Goal: Task Accomplishment & Management: Use online tool/utility

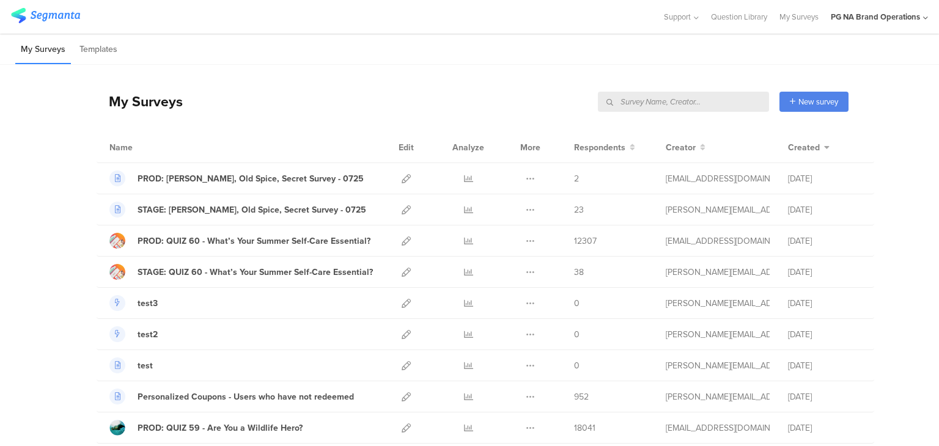
click at [706, 100] on input "text" at bounding box center [683, 102] width 171 height 20
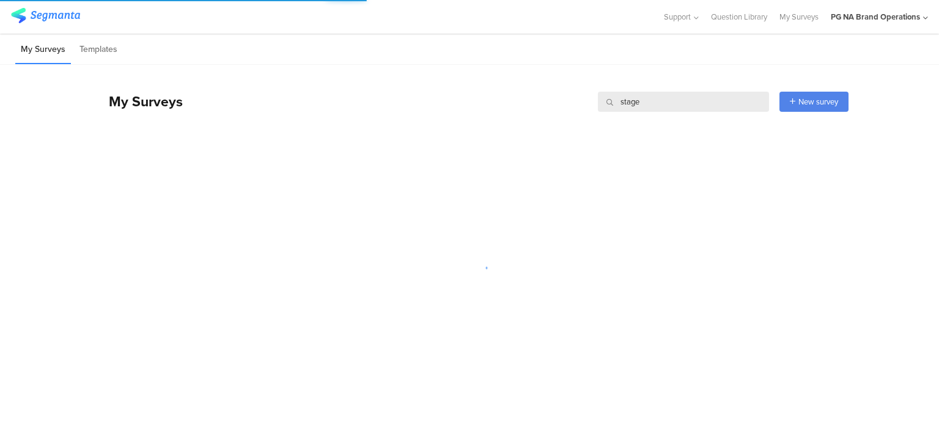
click at [629, 107] on input "stage" at bounding box center [683, 102] width 171 height 20
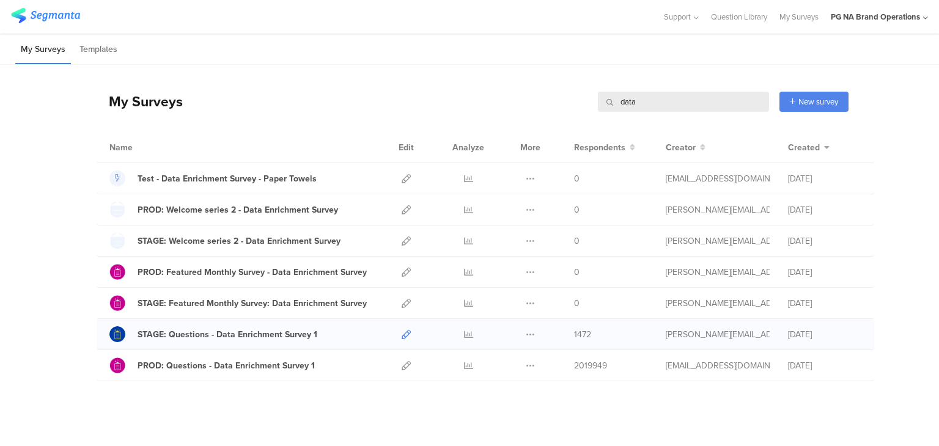
click at [401, 331] on icon at bounding box center [405, 334] width 9 height 9
click at [629, 113] on div "My Surveys data data New survey Start from scratch Choose from templates" at bounding box center [473, 101] width 752 height 49
click at [628, 104] on input "data" at bounding box center [683, 102] width 171 height 20
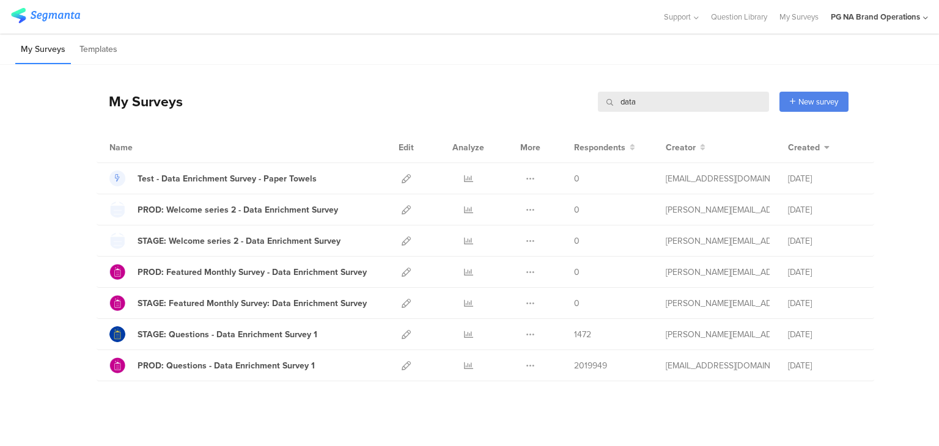
click at [628, 104] on input "data" at bounding box center [683, 102] width 171 height 20
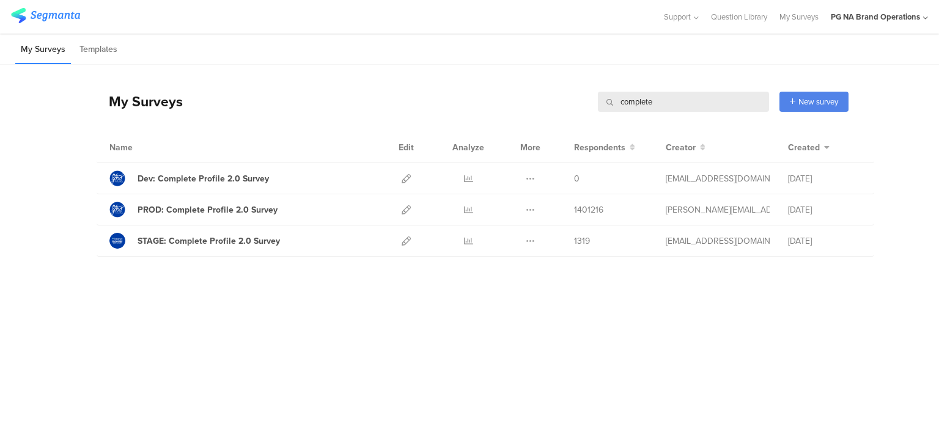
click at [623, 92] on input "complete" at bounding box center [683, 102] width 171 height 20
click at [408, 78] on div "My Surveys complete complete New survey Start from scratch Choose from templates" at bounding box center [473, 101] width 752 height 49
click at [401, 238] on icon at bounding box center [405, 240] width 9 height 9
click at [406, 210] on icon at bounding box center [405, 209] width 9 height 9
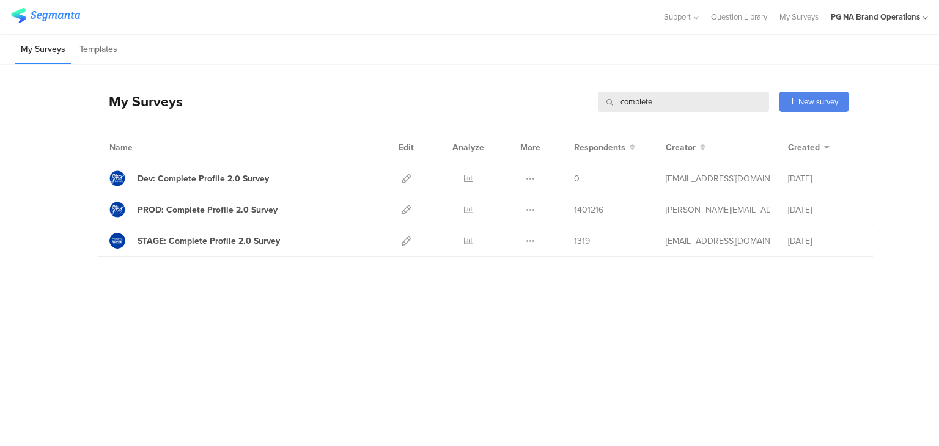
click at [474, 91] on div "My Surveys complete complete New survey Start from scratch Choose from templates" at bounding box center [473, 101] width 752 height 49
click at [499, 98] on div "My Surveys complete complete New survey Start from scratch Choose from templates" at bounding box center [473, 101] width 752 height 49
click at [631, 97] on input "complete" at bounding box center [683, 102] width 171 height 20
type input "data"
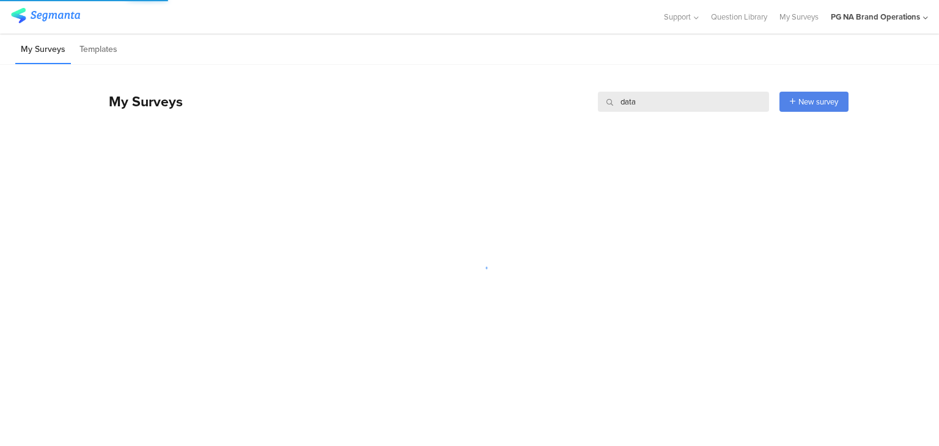
click at [479, 98] on div "My Surveys data data New survey Start from scratch Choose from templates" at bounding box center [473, 101] width 752 height 49
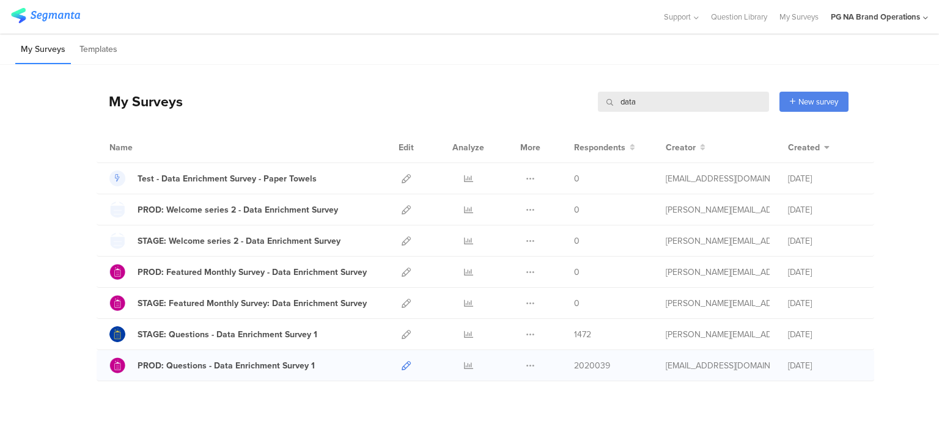
click at [401, 362] on icon at bounding box center [405, 365] width 9 height 9
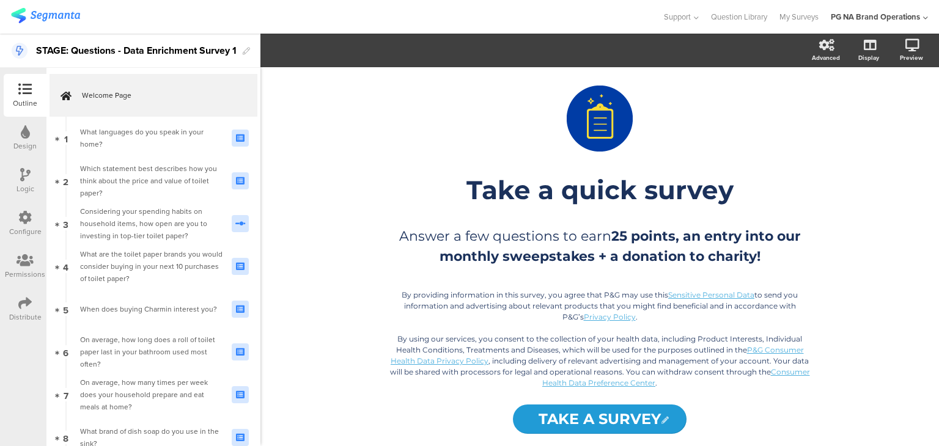
click at [15, 214] on div "Configure" at bounding box center [25, 223] width 43 height 43
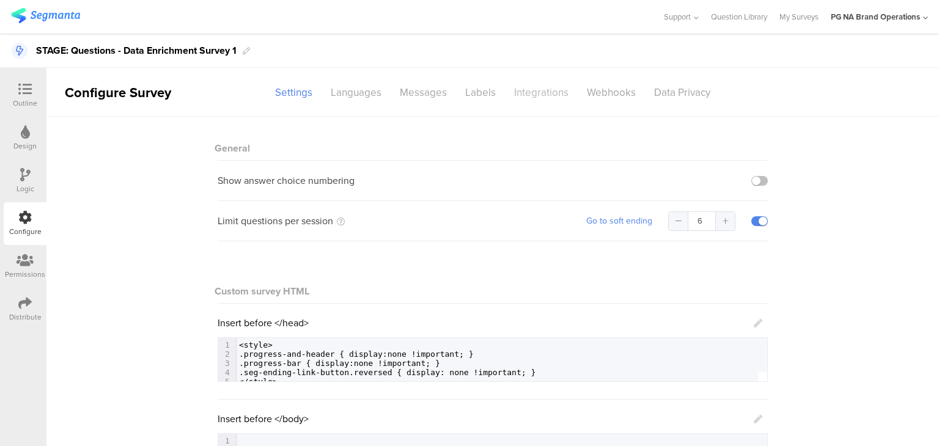
click at [540, 97] on div "Integrations" at bounding box center [541, 92] width 73 height 21
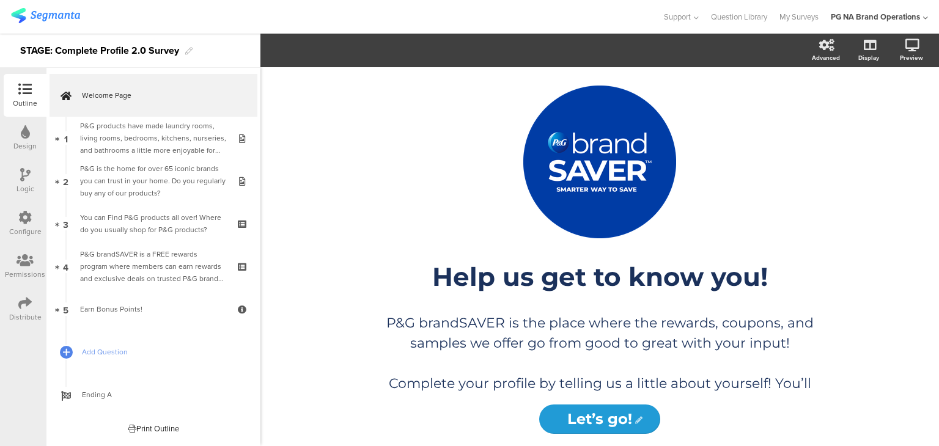
click at [42, 219] on div "Configure" at bounding box center [25, 223] width 43 height 43
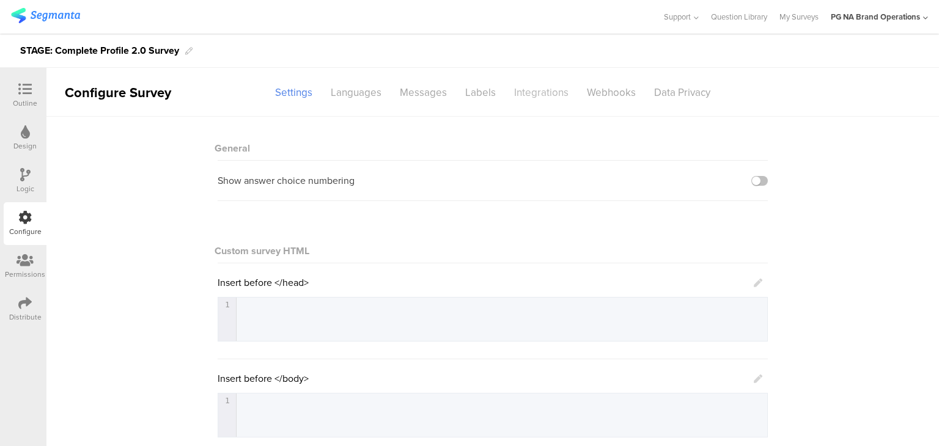
click at [525, 93] on div "Integrations" at bounding box center [541, 92] width 73 height 21
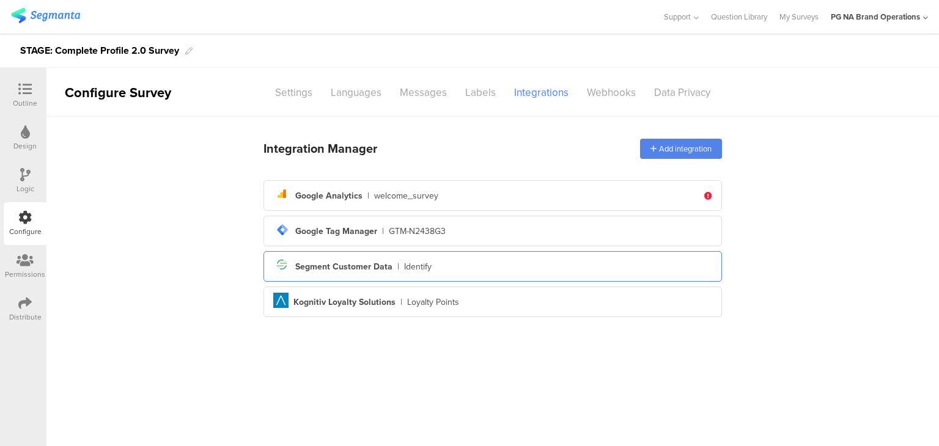
click at [415, 271] on div "Identify" at bounding box center [417, 266] width 27 height 13
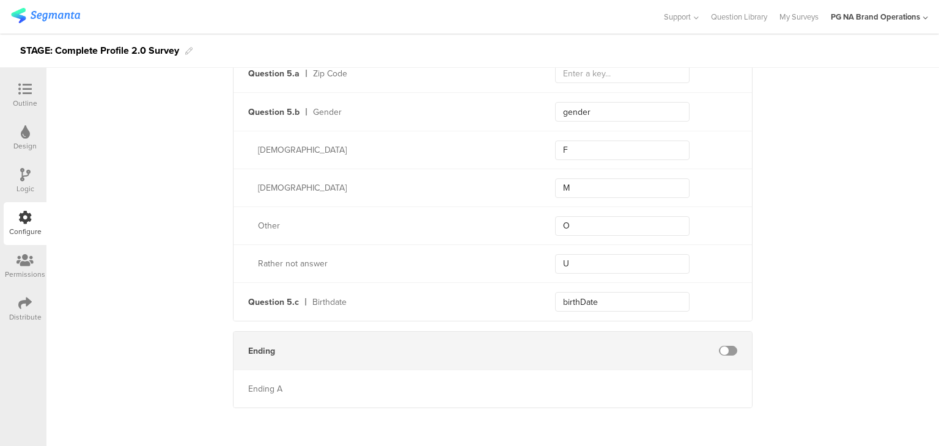
scroll to position [3057, 0]
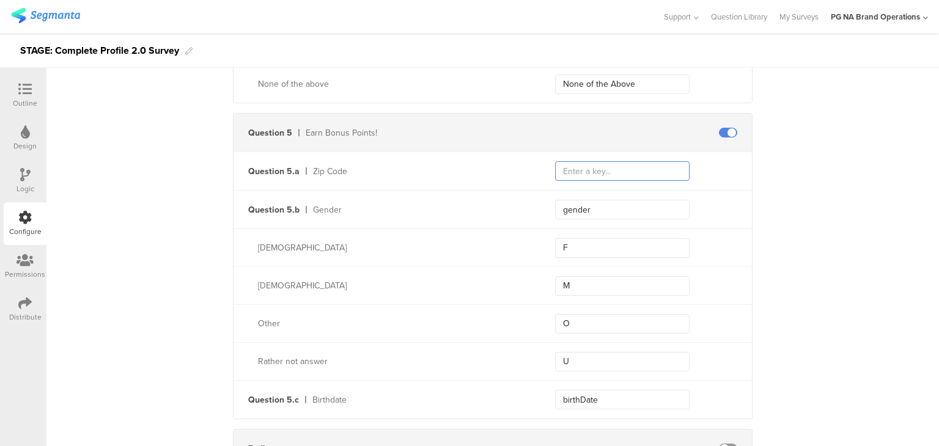
click at [591, 174] on input "text" at bounding box center [622, 171] width 134 height 20
paste input "postalAreaCode"
type input "postalAreaCode"
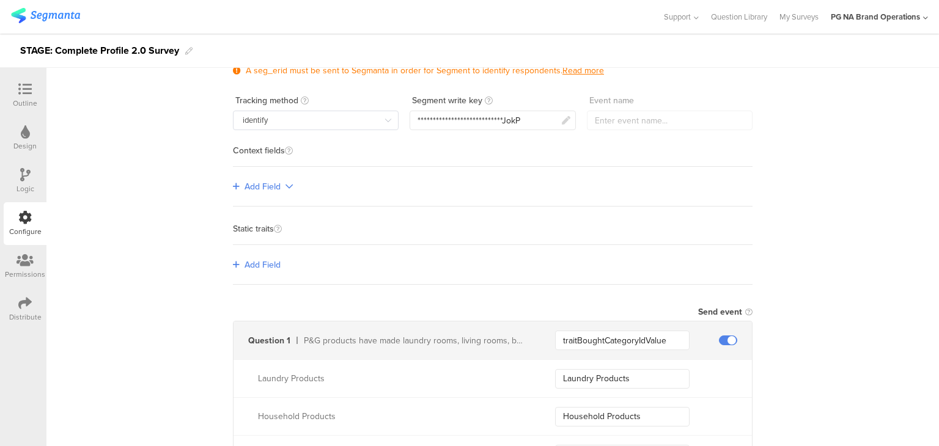
scroll to position [0, 0]
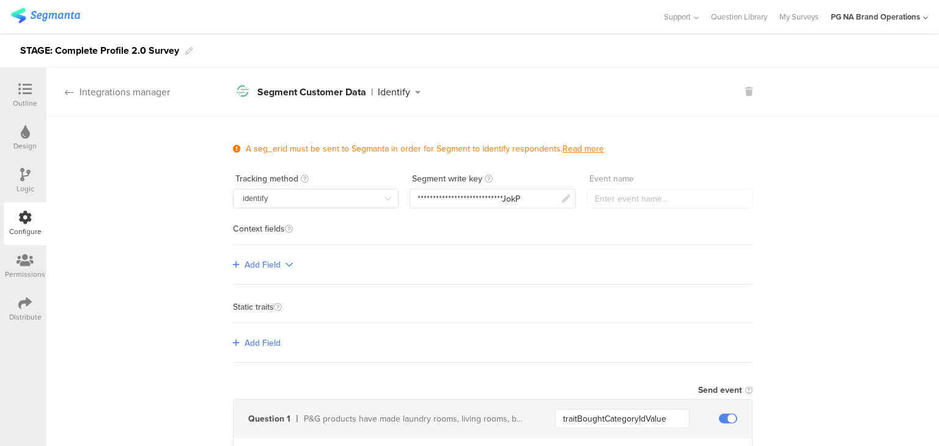
click at [122, 95] on div "Integrations manager" at bounding box center [107, 92] width 123 height 14
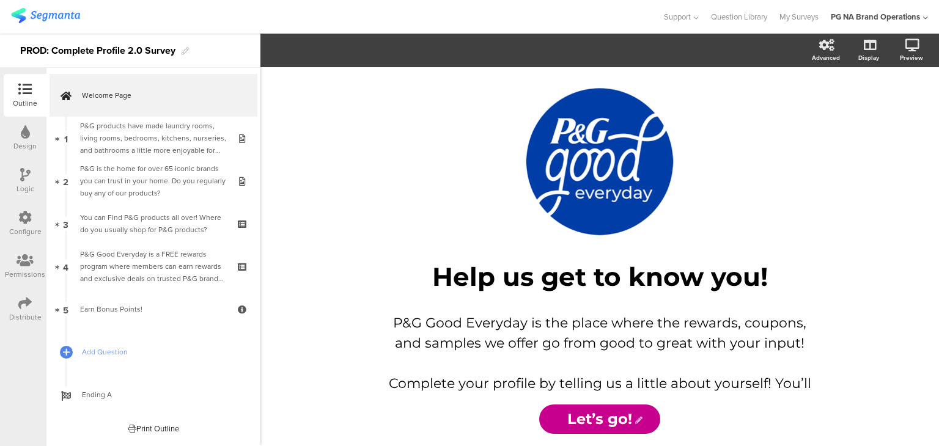
click at [23, 208] on div "Configure" at bounding box center [25, 223] width 43 height 43
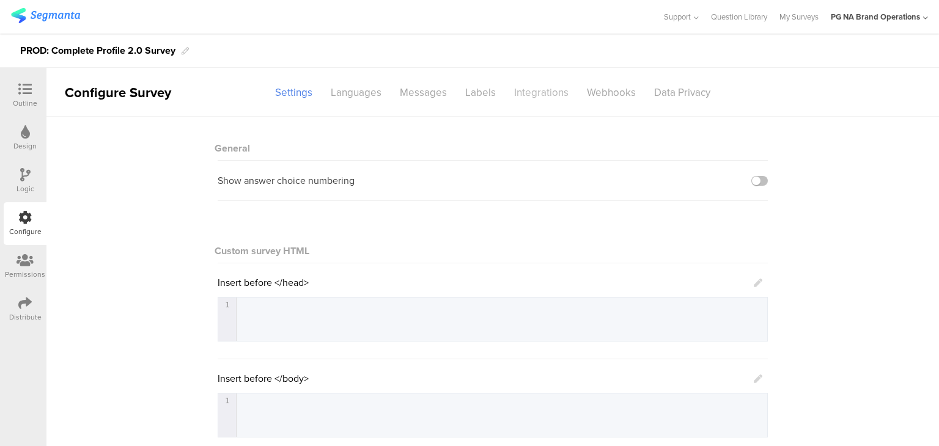
click at [543, 84] on div "Integrations" at bounding box center [541, 92] width 73 height 21
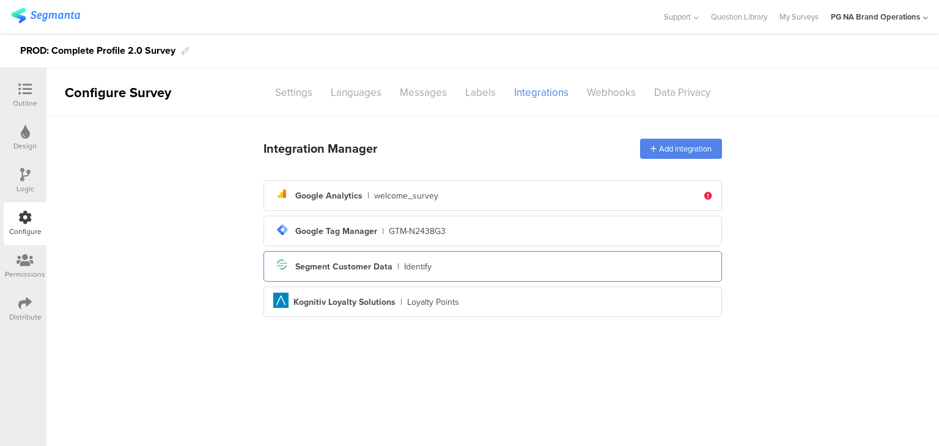
click at [304, 265] on div "Segment Customer Data" at bounding box center [343, 266] width 97 height 13
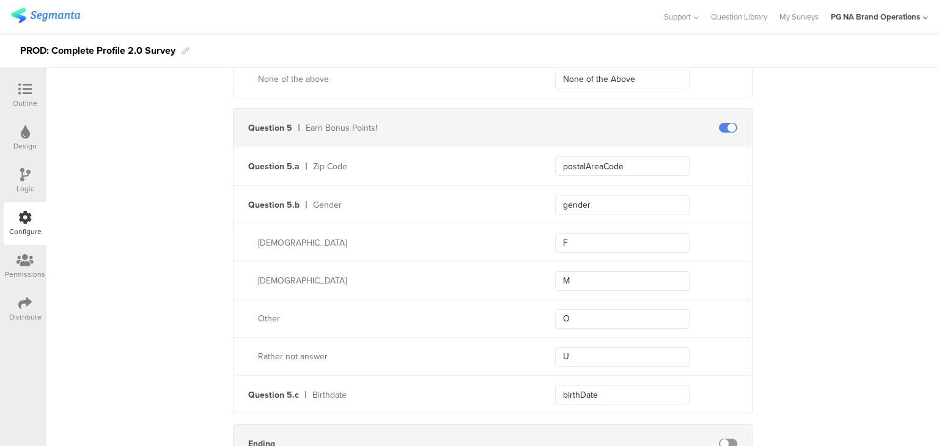
scroll to position [3013, 0]
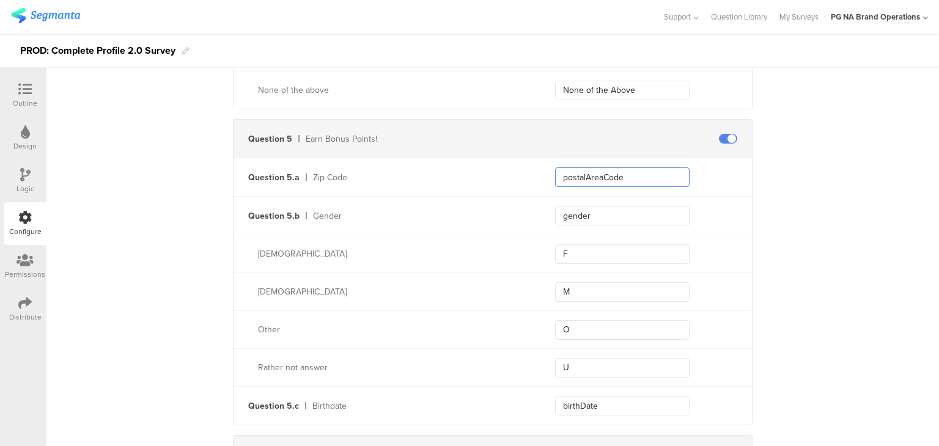
click at [584, 167] on input "postalAreaCode" at bounding box center [622, 177] width 134 height 20
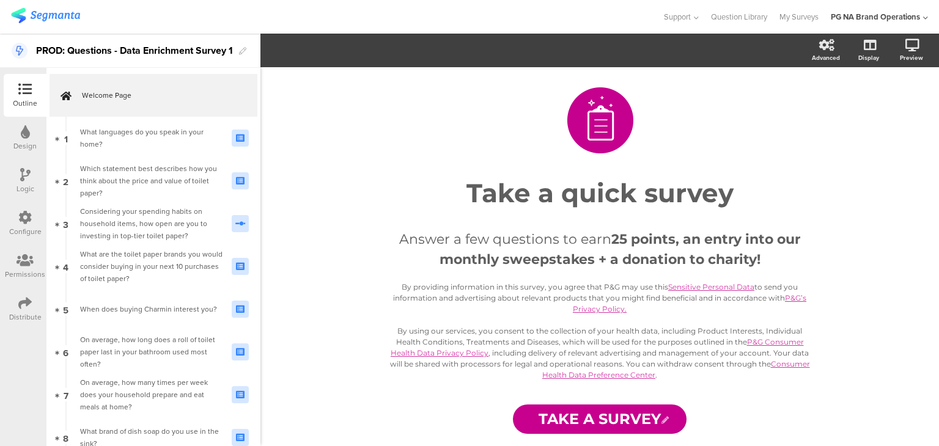
click at [19, 226] on div "Configure" at bounding box center [25, 231] width 32 height 11
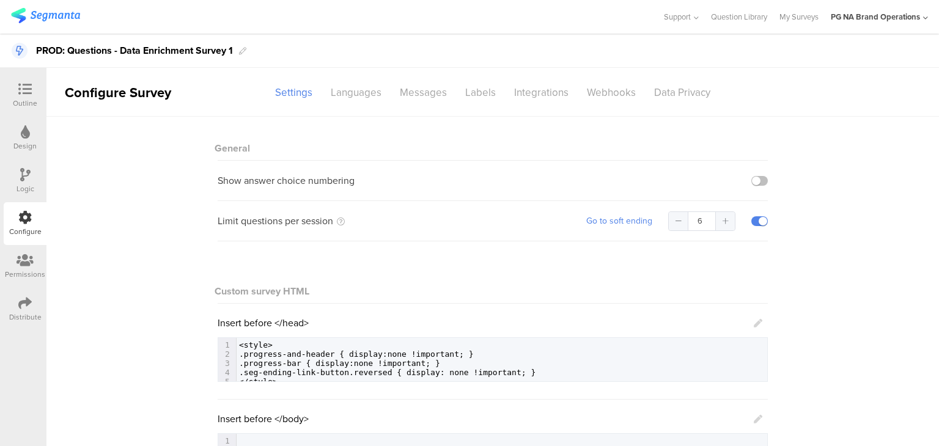
click at [572, 103] on sg-section-page-header "Configure Survey Settings Languages Messages Labels Integrations Webhooks Data …" at bounding box center [492, 92] width 892 height 49
click at [529, 87] on div "Integrations" at bounding box center [541, 92] width 73 height 21
